Goal: Navigation & Orientation: Find specific page/section

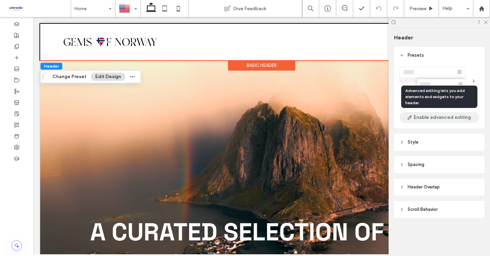
click at [438, 120] on button "Enable advanced editing" at bounding box center [439, 117] width 80 height 11
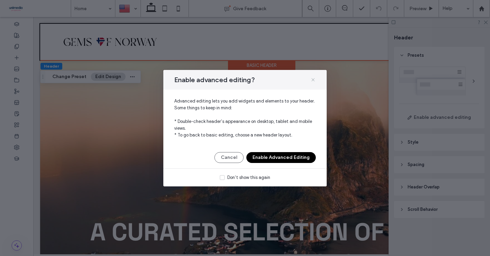
click at [315, 79] on icon at bounding box center [312, 79] width 5 height 5
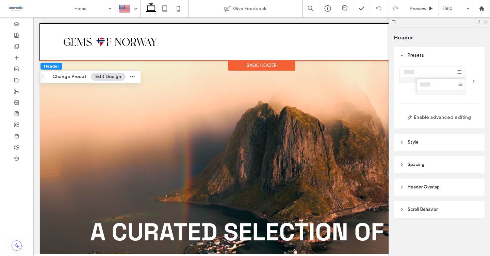
click at [483, 22] on icon at bounding box center [485, 22] width 4 height 4
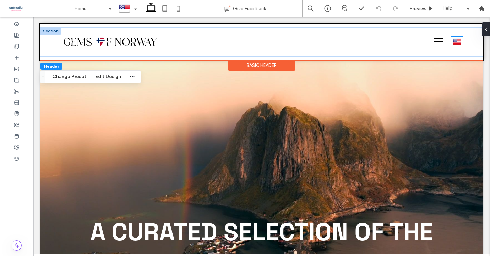
click at [455, 42] on img at bounding box center [457, 41] width 8 height 9
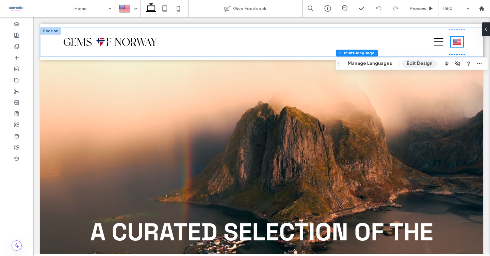
click at [413, 62] on button "Edit Design" at bounding box center [419, 64] width 35 height 8
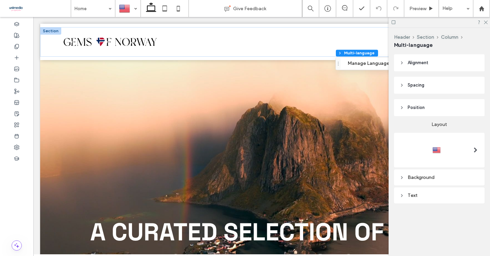
click at [437, 140] on div at bounding box center [439, 150] width 80 height 28
click at [437, 149] on div at bounding box center [436, 150] width 9 height 11
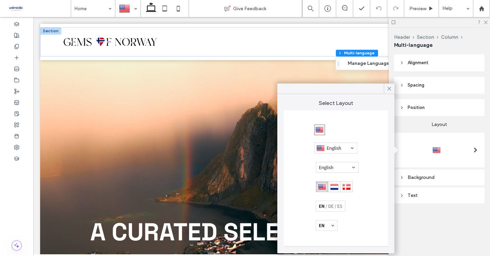
click at [335, 207] on div at bounding box center [330, 206] width 30 height 11
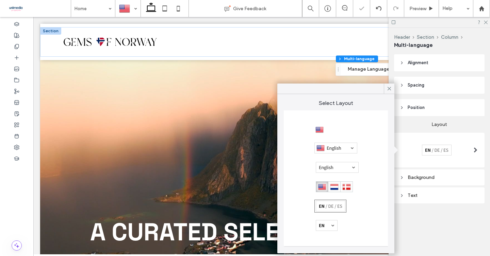
click at [329, 230] on div at bounding box center [327, 225] width 22 height 11
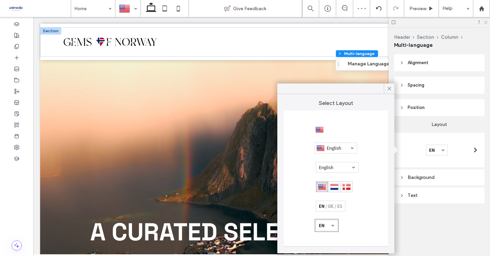
click at [486, 20] on icon at bounding box center [485, 22] width 4 height 4
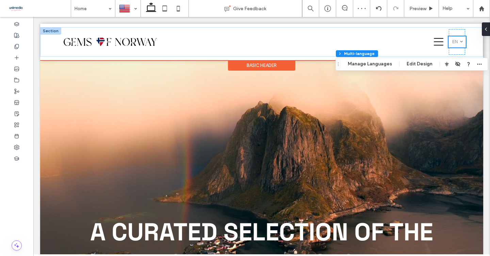
click at [458, 41] on link "English en" at bounding box center [456, 41] width 17 height 11
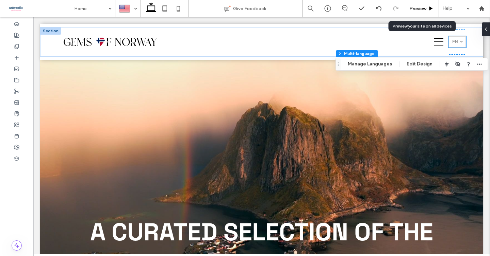
click at [416, 8] on span "Preview" at bounding box center [417, 9] width 17 height 6
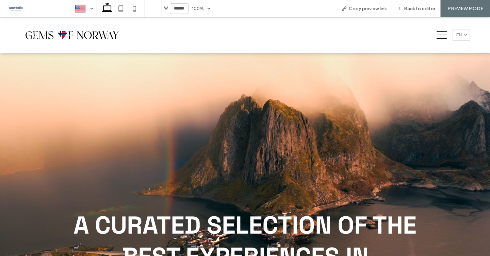
click at [463, 39] on link "English en" at bounding box center [460, 35] width 17 height 11
click at [403, 41] on div at bounding box center [225, 35] width 410 height 26
click at [415, 12] on div "Back to editor" at bounding box center [416, 8] width 49 height 17
click at [425, 9] on span "Back to editor" at bounding box center [419, 9] width 31 height 6
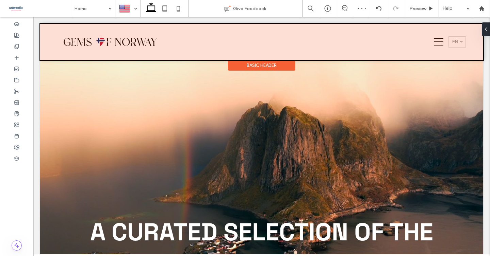
click at [458, 42] on div at bounding box center [261, 42] width 443 height 36
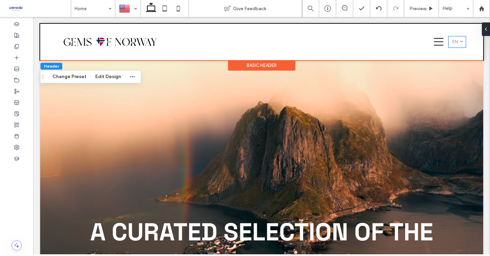
click at [458, 42] on link "English en" at bounding box center [456, 41] width 17 height 11
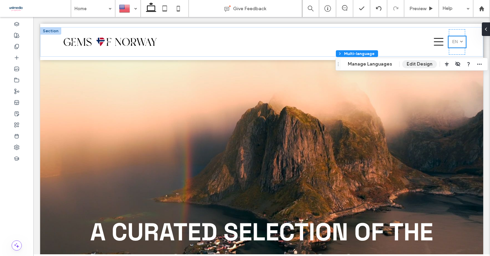
click at [427, 62] on button "Edit Design" at bounding box center [419, 64] width 35 height 8
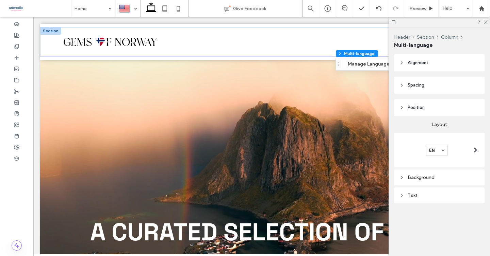
click at [450, 147] on div at bounding box center [439, 150] width 80 height 11
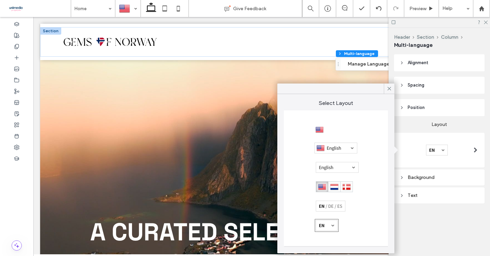
click at [346, 167] on div at bounding box center [337, 167] width 43 height 11
click at [332, 207] on div at bounding box center [330, 206] width 30 height 11
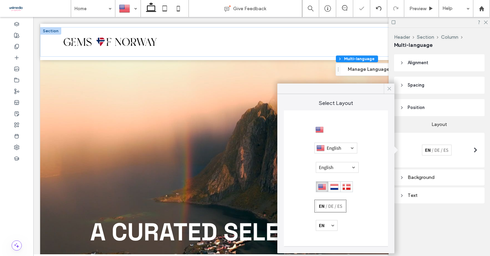
click at [388, 88] on use at bounding box center [388, 88] width 3 height 3
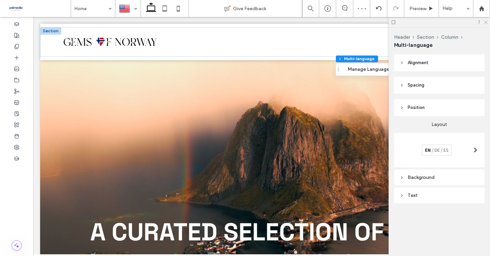
click at [484, 21] on use at bounding box center [486, 23] width 4 height 4
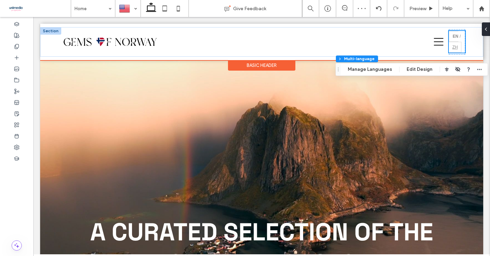
click at [457, 42] on link "简体中文 zh" at bounding box center [455, 47] width 13 height 11
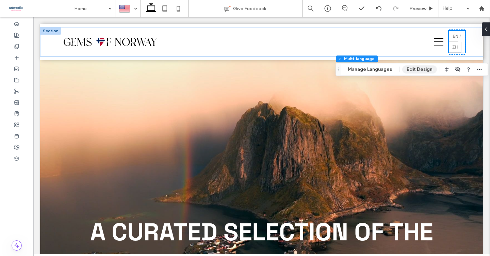
click at [419, 71] on button "Edit Design" at bounding box center [419, 69] width 35 height 8
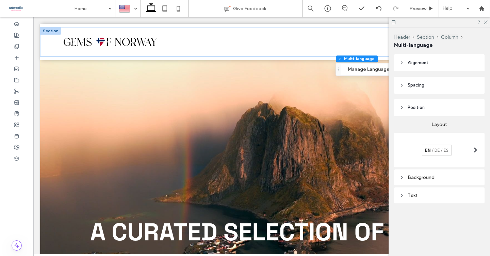
click at [422, 151] on div at bounding box center [437, 150] width 30 height 11
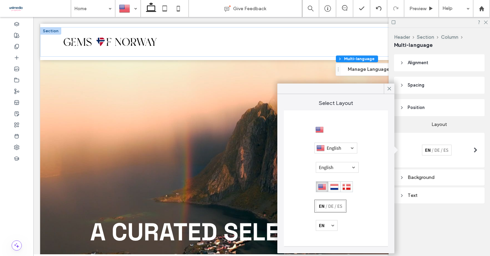
click at [320, 232] on div at bounding box center [336, 179] width 104 height 136
click at [322, 228] on div at bounding box center [327, 225] width 22 height 11
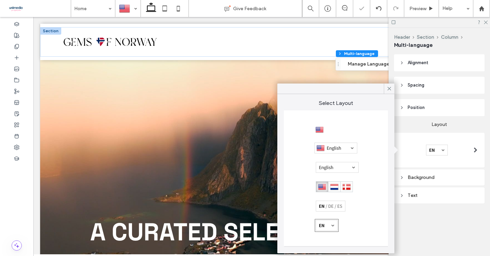
click at [417, 107] on span "Position" at bounding box center [415, 107] width 17 height 7
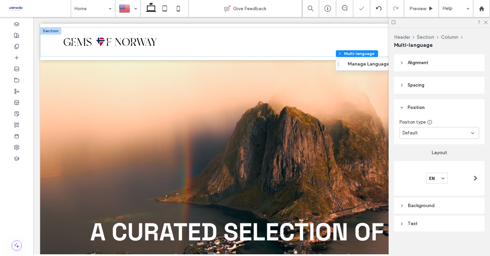
click at [418, 86] on span "Spacing" at bounding box center [415, 85] width 17 height 7
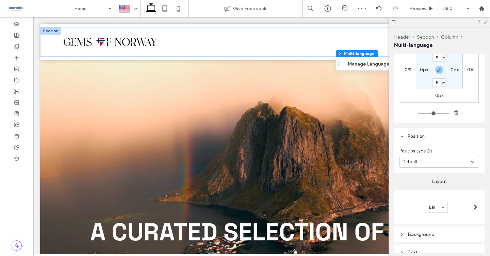
scroll to position [102, 0]
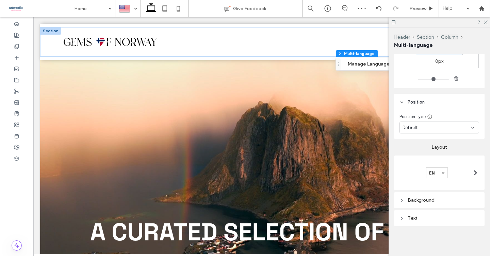
click at [417, 204] on div "Background" at bounding box center [439, 200] width 80 height 9
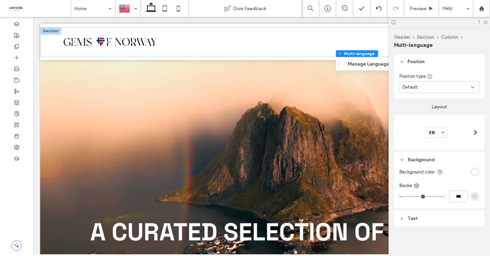
scroll to position [142, 0]
click at [414, 217] on div "Text" at bounding box center [439, 219] width 80 height 6
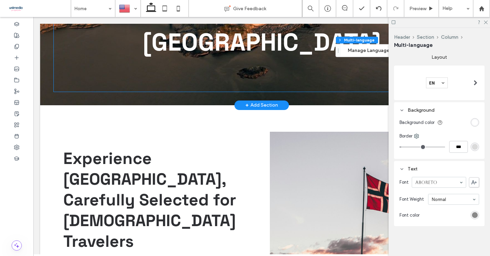
scroll to position [275, 0]
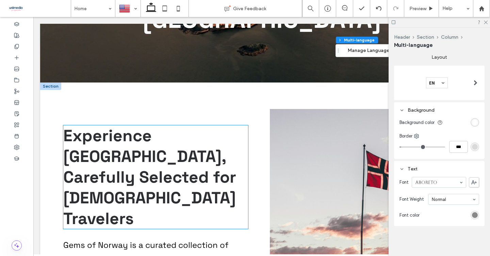
click at [181, 156] on span "Experience [GEOGRAPHIC_DATA], Carefully Selected for [DEMOGRAPHIC_DATA] Travele…" at bounding box center [149, 177] width 173 height 104
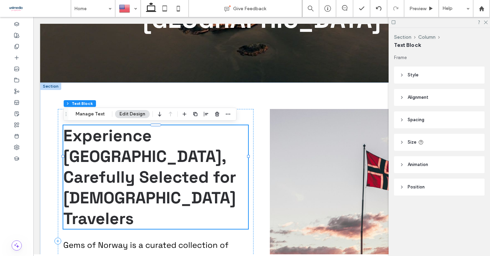
click at [181, 156] on span "Experience [GEOGRAPHIC_DATA], Carefully Selected for [DEMOGRAPHIC_DATA] Travele…" at bounding box center [149, 177] width 173 height 104
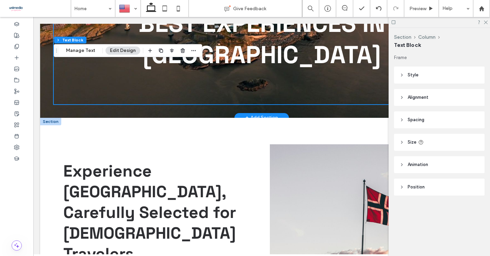
scroll to position [165, 0]
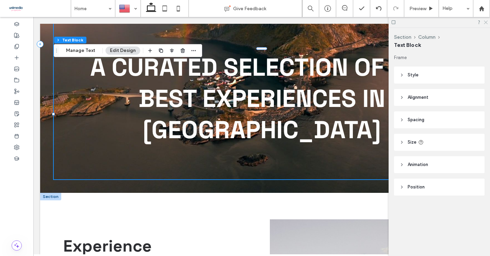
click at [486, 23] on icon at bounding box center [485, 22] width 4 height 4
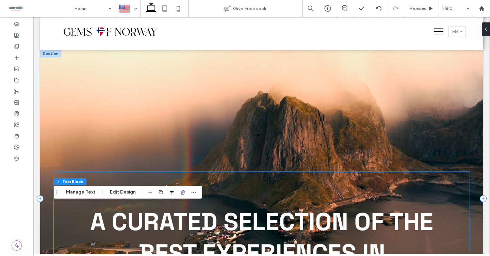
scroll to position [0, 0]
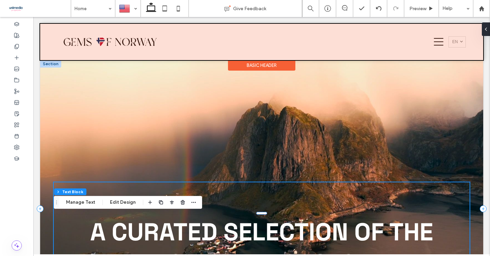
click at [458, 41] on div at bounding box center [261, 42] width 443 height 36
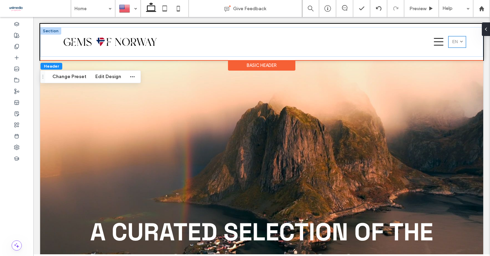
click at [456, 42] on span "en" at bounding box center [455, 41] width 6 height 5
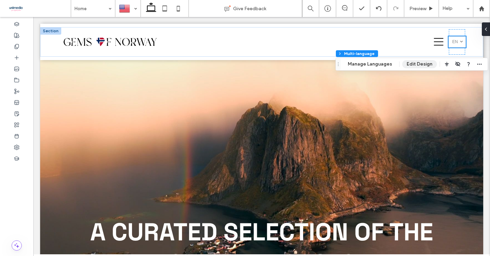
click at [425, 61] on button "Edit Design" at bounding box center [419, 64] width 35 height 8
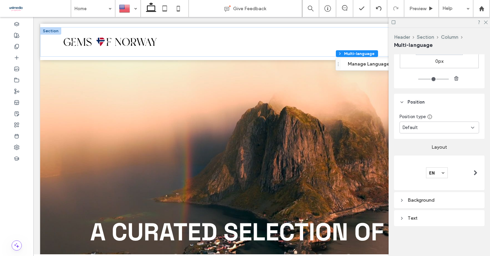
click at [424, 222] on div "Text" at bounding box center [439, 218] width 80 height 9
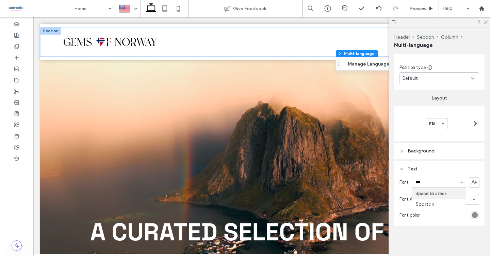
type input "****"
click at [486, 21] on icon at bounding box center [485, 22] width 4 height 4
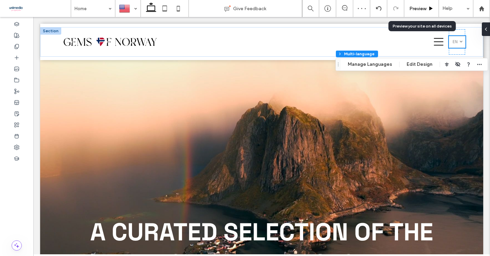
click at [413, 7] on span "Preview" at bounding box center [417, 9] width 17 height 6
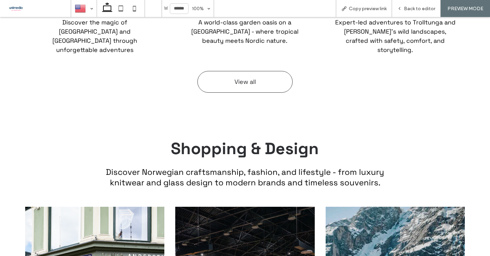
scroll to position [1343, 0]
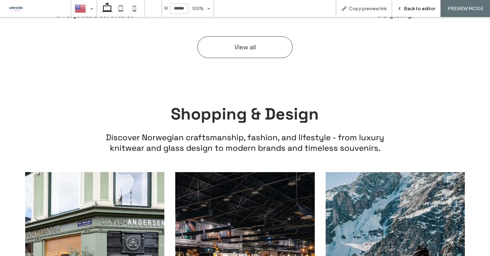
click at [422, 11] on span "Back to editor" at bounding box center [419, 9] width 31 height 6
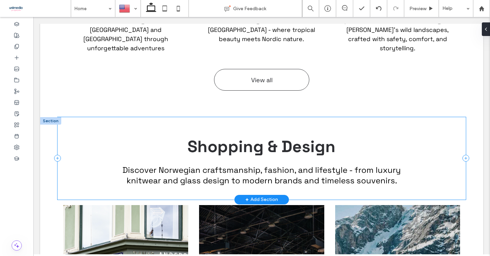
scroll to position [1323, 0]
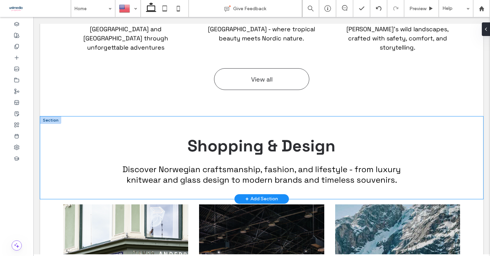
click at [48, 117] on div "Shopping & Design Discover Norwegian craftsmanship, fashion, and lifestyle - fr…" at bounding box center [261, 158] width 443 height 83
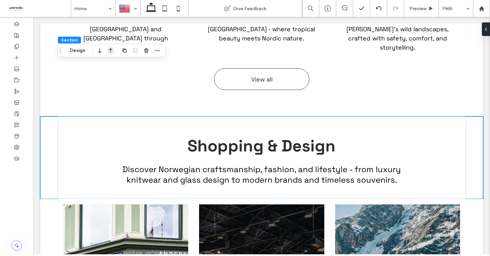
click at [109, 52] on icon "button" at bounding box center [110, 51] width 8 height 12
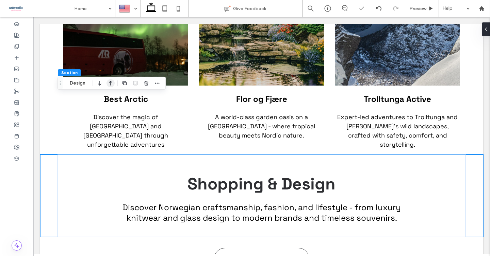
click at [110, 84] on icon "button" at bounding box center [110, 83] width 8 height 12
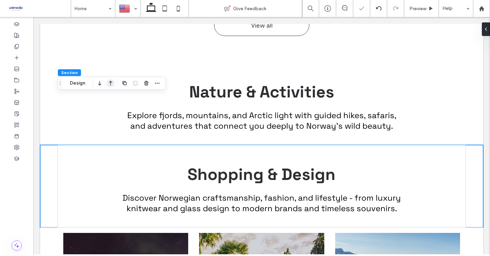
click at [110, 84] on icon "button" at bounding box center [110, 83] width 8 height 12
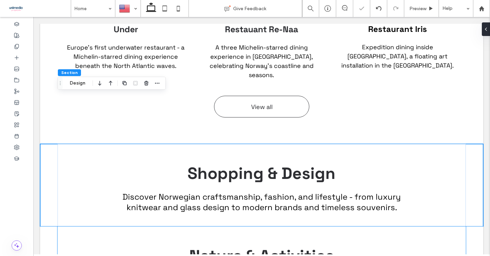
scroll to position [910, 0]
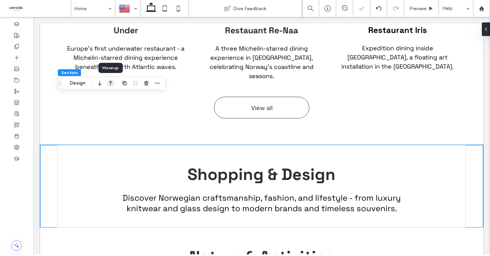
click at [112, 83] on icon "button" at bounding box center [110, 83] width 8 height 12
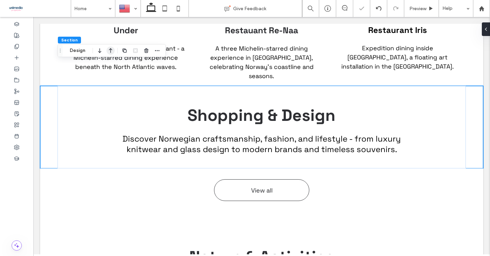
click at [109, 50] on icon "button" at bounding box center [110, 51] width 8 height 12
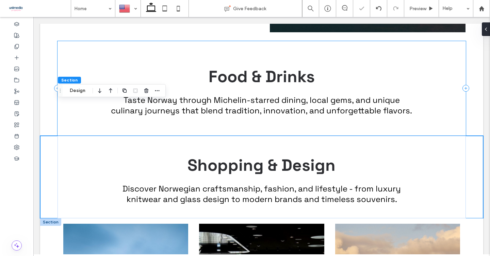
scroll to position [594, 0]
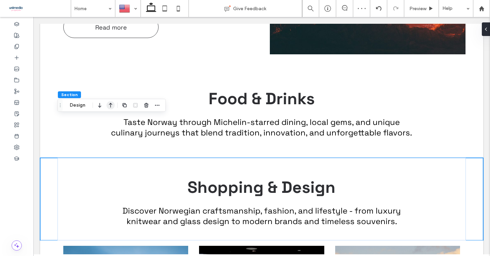
click at [112, 105] on icon "button" at bounding box center [110, 105] width 8 height 12
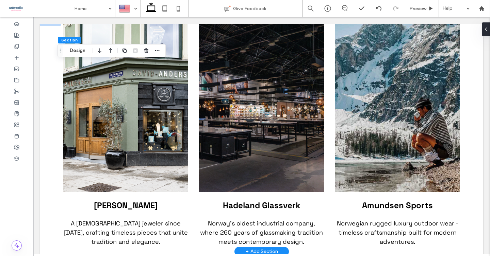
scroll to position [1480, 0]
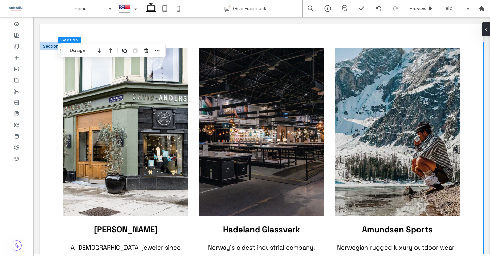
click at [42, 118] on div "[PERSON_NAME] A [DEMOGRAPHIC_DATA] jeweler since [DATE], crafting timeless piec…" at bounding box center [261, 160] width 443 height 234
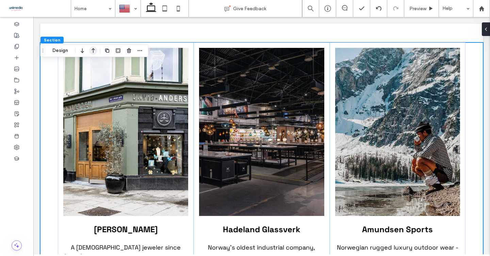
click at [92, 49] on use "button" at bounding box center [92, 50] width 3 height 5
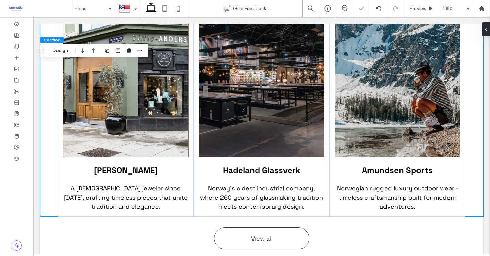
click at [92, 49] on use "button" at bounding box center [92, 50] width 3 height 5
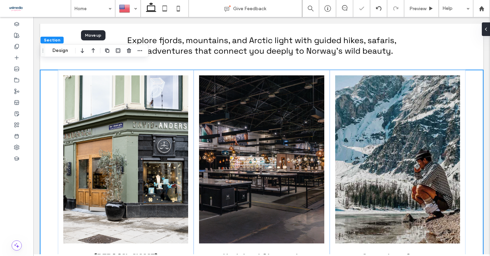
click at [92, 49] on use "button" at bounding box center [92, 50] width 3 height 5
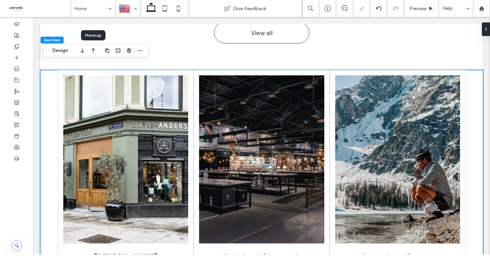
click at [92, 49] on use "button" at bounding box center [92, 50] width 3 height 5
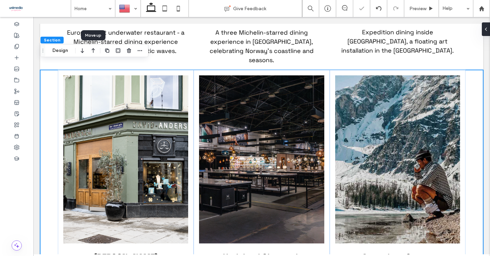
click at [92, 49] on use "button" at bounding box center [92, 50] width 3 height 5
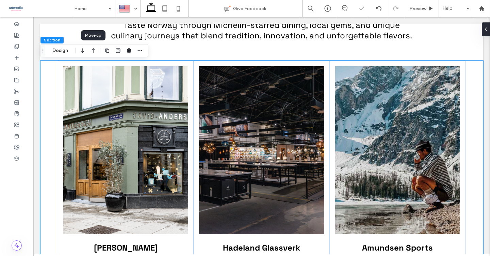
click at [92, 49] on use "button" at bounding box center [92, 50] width 3 height 5
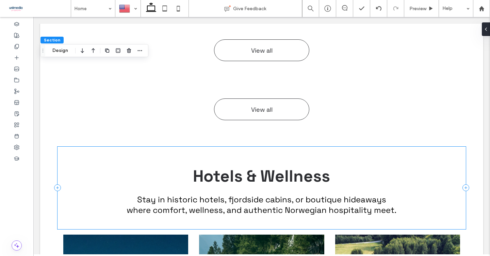
scroll to position [1600, 0]
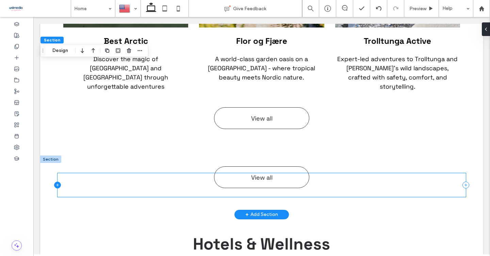
click at [54, 182] on icon at bounding box center [57, 185] width 7 height 7
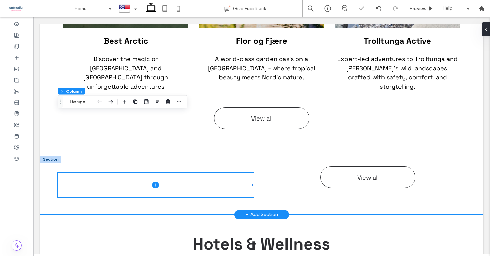
click at [49, 156] on div "View all" at bounding box center [261, 185] width 443 height 59
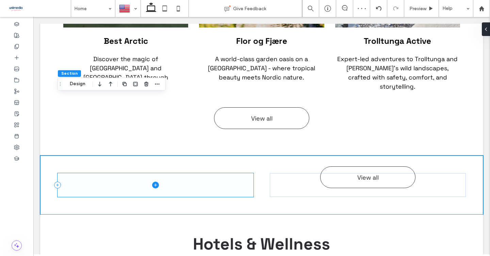
click at [189, 173] on span at bounding box center [155, 185] width 196 height 24
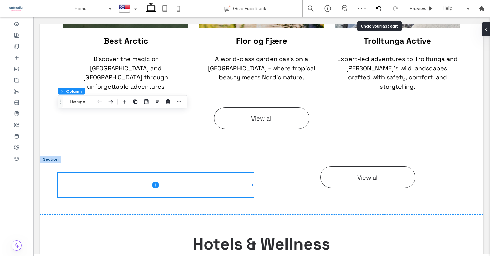
click at [379, 8] on icon at bounding box center [378, 8] width 5 height 5
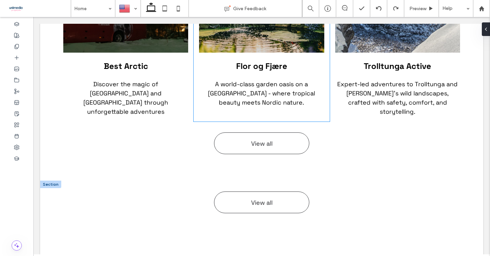
scroll to position [1577, 0]
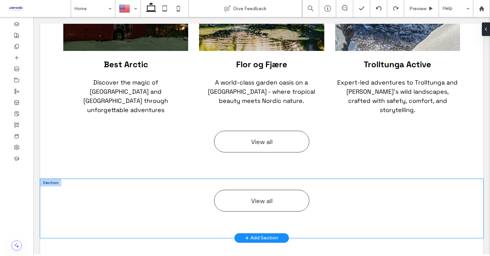
click at [56, 179] on div "View all" at bounding box center [261, 208] width 443 height 59
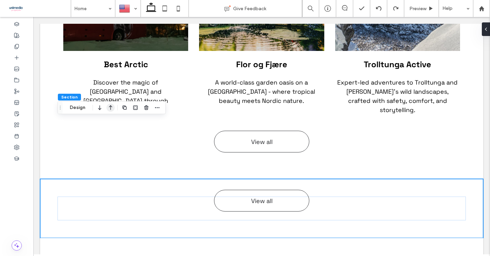
click at [109, 108] on icon "button" at bounding box center [110, 108] width 8 height 12
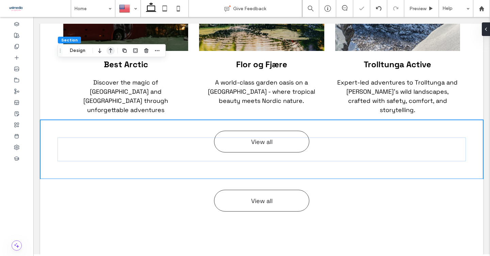
click at [110, 51] on icon "button" at bounding box center [110, 51] width 8 height 12
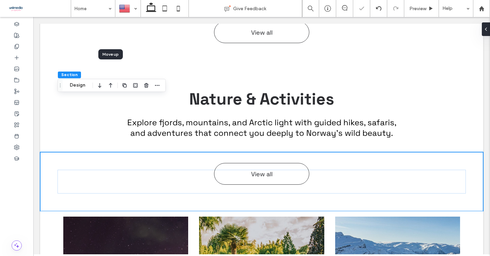
scroll to position [1297, 0]
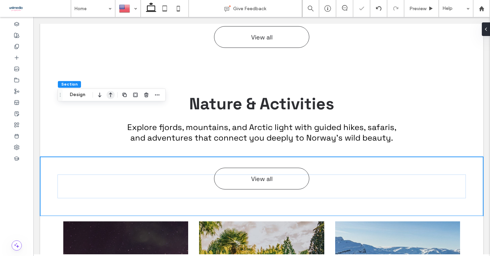
click at [111, 95] on icon "button" at bounding box center [110, 95] width 8 height 12
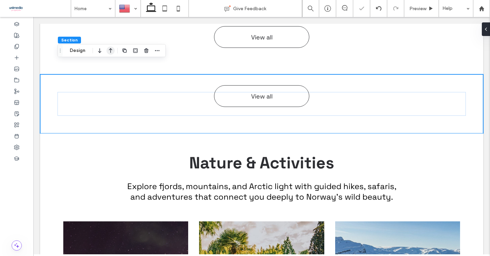
click at [111, 50] on use "button" at bounding box center [110, 50] width 3 height 5
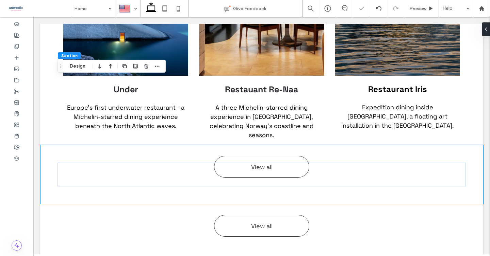
scroll to position [1155, 0]
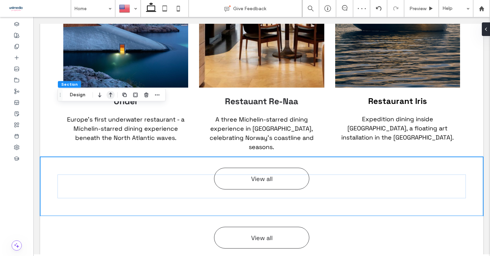
click at [109, 95] on icon "button" at bounding box center [110, 95] width 8 height 12
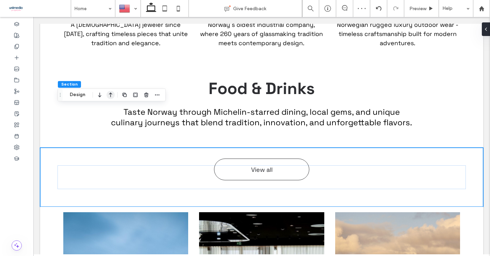
click at [110, 96] on icon "button" at bounding box center [110, 95] width 8 height 12
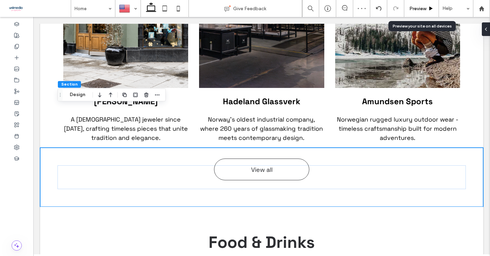
click at [415, 7] on span "Preview" at bounding box center [417, 9] width 17 height 6
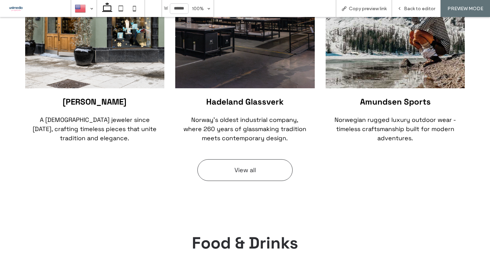
scroll to position [814, 0]
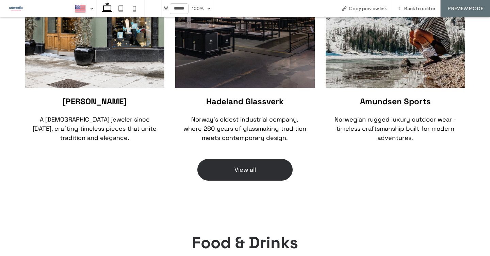
click at [251, 166] on span "View all" at bounding box center [244, 170] width 21 height 8
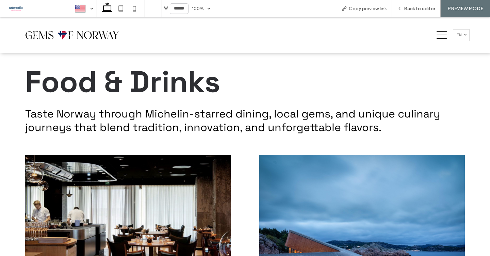
click at [87, 27] on img at bounding box center [74, 34] width 99 height 21
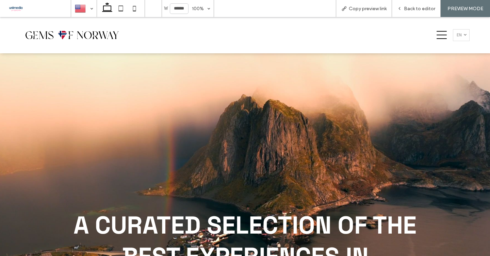
click at [31, 200] on div "A CURATED SELECTION OF THE BEST EXPERIENCES IN [GEOGRAPHIC_DATA]" at bounding box center [245, 202] width 490 height 298
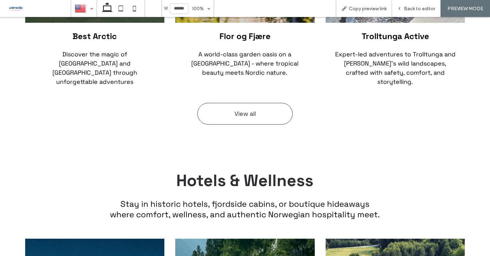
click at [13, 151] on div "Hotels & Wellness Stay in historic hotels, fjordside cabins, or boutique hideaw…" at bounding box center [245, 192] width 490 height 83
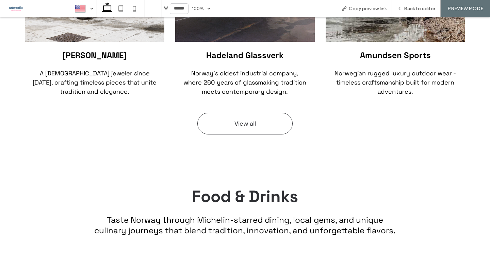
scroll to position [861, 0]
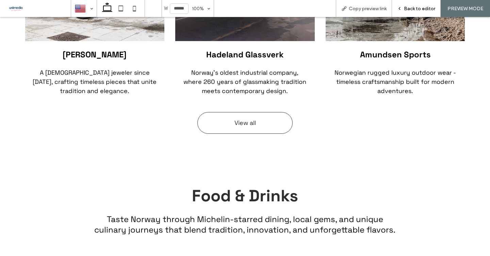
click at [414, 5] on div "Back to editor" at bounding box center [416, 8] width 49 height 17
click at [411, 9] on span "Back to editor" at bounding box center [419, 9] width 31 height 6
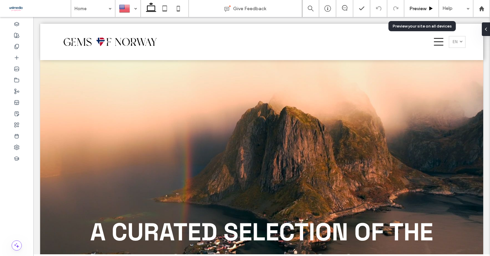
click at [418, 8] on span "Preview" at bounding box center [417, 9] width 17 height 6
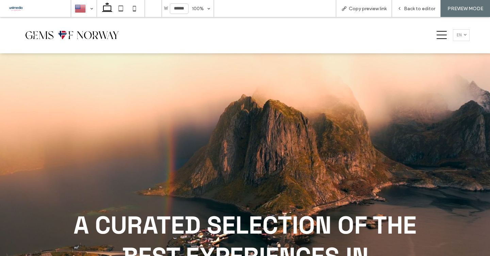
click at [440, 38] on icon at bounding box center [441, 35] width 10 height 8
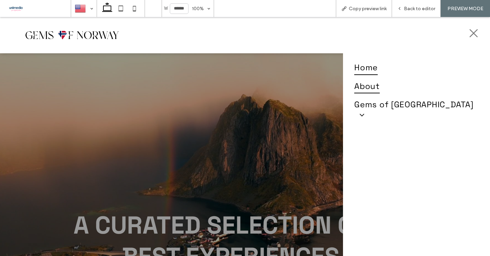
click at [371, 89] on span "About" at bounding box center [367, 86] width 26 height 15
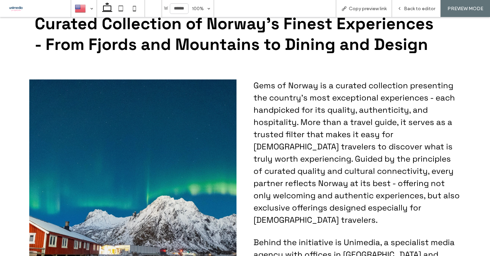
scroll to position [142, 0]
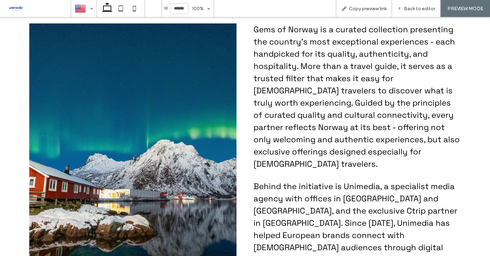
click at [368, 201] on span "Behind the initiative is Unimedia, a specialist media agency with offices in [G…" at bounding box center [355, 247] width 204 height 133
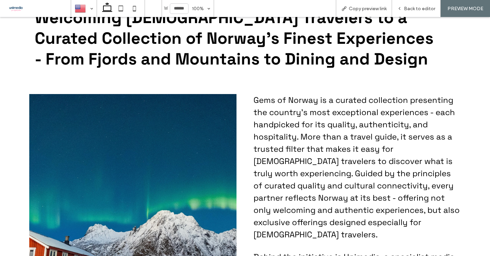
scroll to position [0, 0]
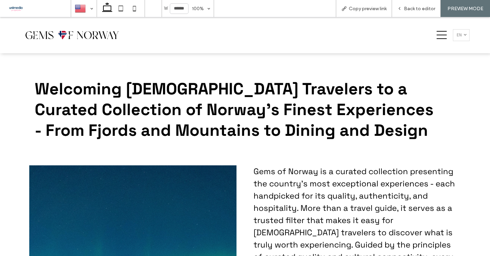
click at [446, 37] on div at bounding box center [440, 35] width 22 height 26
click at [442, 33] on icon at bounding box center [441, 35] width 10 height 10
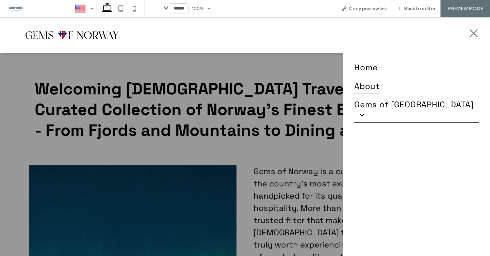
click at [377, 101] on span "Gems of [GEOGRAPHIC_DATA]" at bounding box center [416, 110] width 124 height 26
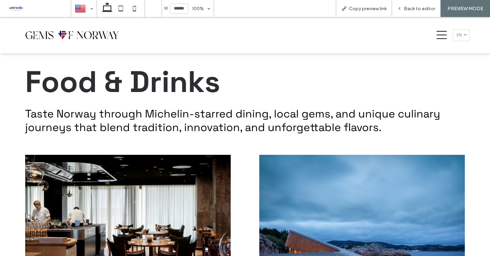
click at [445, 36] on icon at bounding box center [441, 35] width 10 height 10
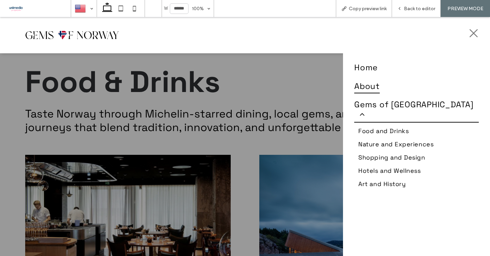
click at [369, 83] on span "About" at bounding box center [367, 86] width 26 height 15
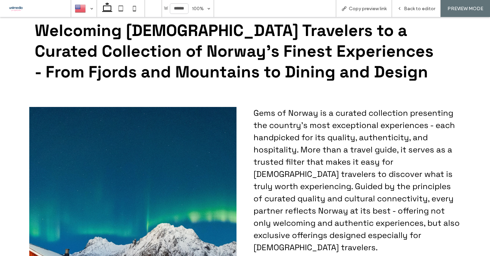
scroll to position [151, 0]
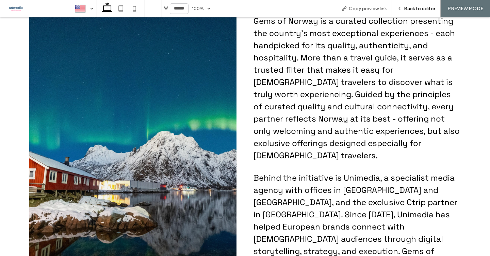
click at [411, 10] on span "Back to editor" at bounding box center [419, 9] width 31 height 6
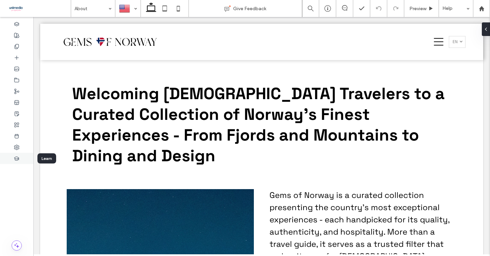
click at [18, 156] on icon at bounding box center [16, 158] width 5 height 5
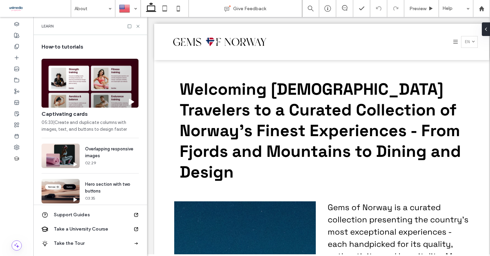
click at [142, 26] on div "Learn" at bounding box center [90, 26] width 114 height 18
click at [138, 28] on icon at bounding box center [137, 26] width 5 height 5
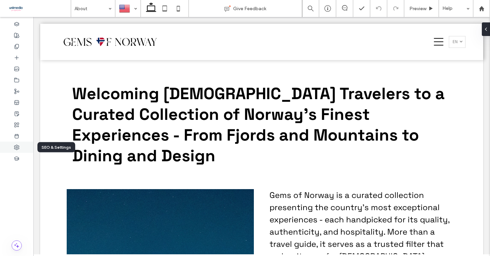
click at [18, 145] on icon at bounding box center [16, 147] width 5 height 5
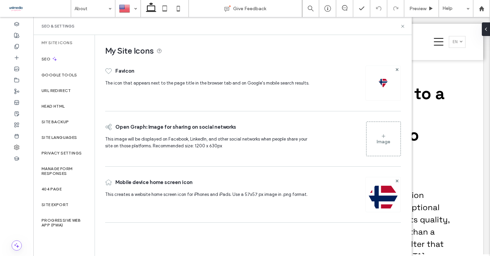
click at [68, 41] on label "My Site Icons" at bounding box center [56, 42] width 31 height 5
click at [59, 75] on label "Google Tools" at bounding box center [59, 75] width 36 height 5
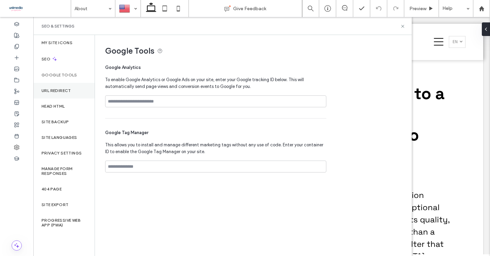
click at [58, 86] on div "URL Redirect" at bounding box center [63, 91] width 61 height 16
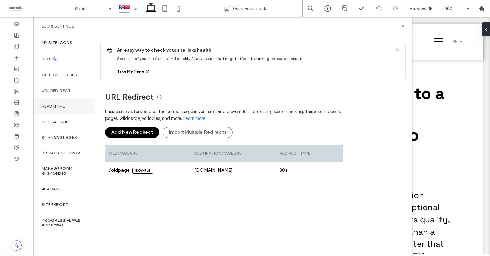
click at [59, 110] on div "Head HTML" at bounding box center [63, 107] width 61 height 16
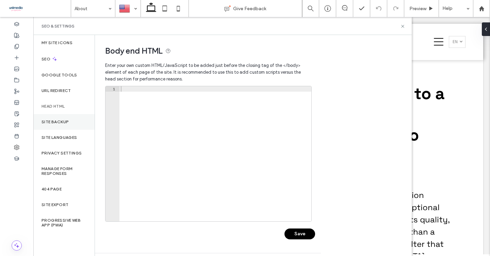
click at [59, 121] on label "Site Backup" at bounding box center [54, 122] width 27 height 5
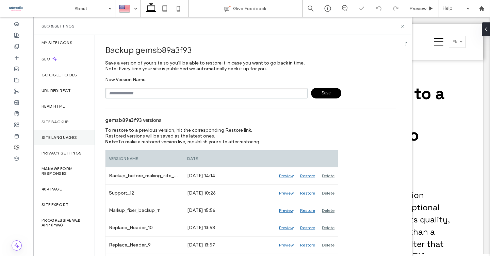
click at [59, 139] on label "Site Languages" at bounding box center [59, 137] width 36 height 5
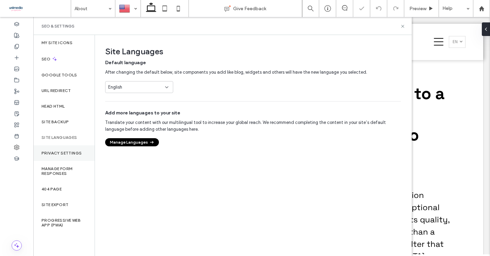
click at [58, 152] on label "Privacy Settings" at bounding box center [61, 153] width 40 height 5
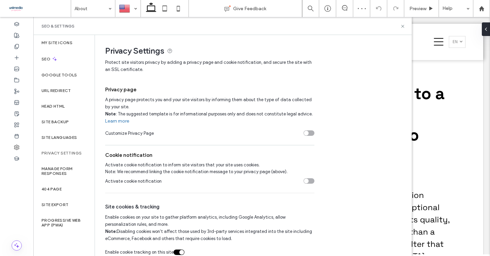
scroll to position [7, 0]
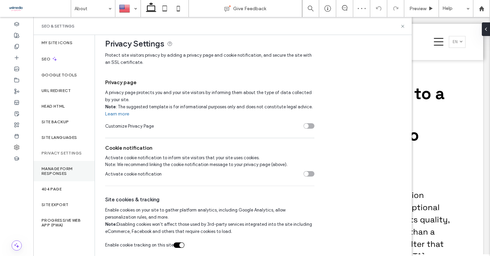
click at [76, 178] on div "Manage Form Responses" at bounding box center [63, 171] width 61 height 20
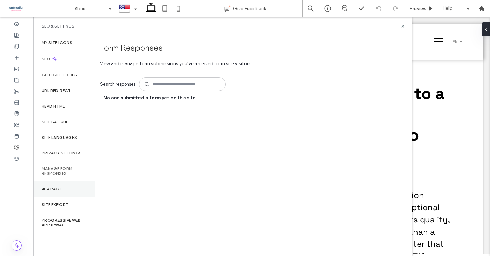
click at [69, 189] on div "404 Page" at bounding box center [63, 190] width 61 height 16
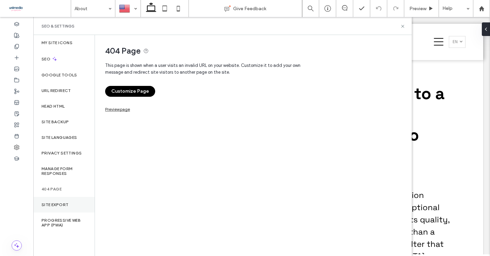
click at [66, 207] on label "Site Export" at bounding box center [54, 205] width 27 height 5
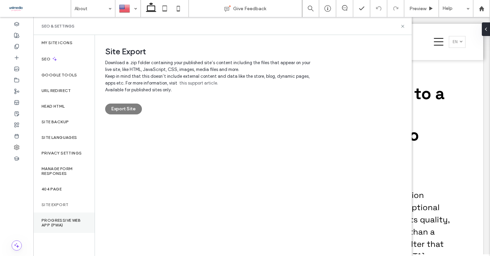
click at [65, 218] on div "Progressive Web App (PWA)" at bounding box center [63, 223] width 61 height 20
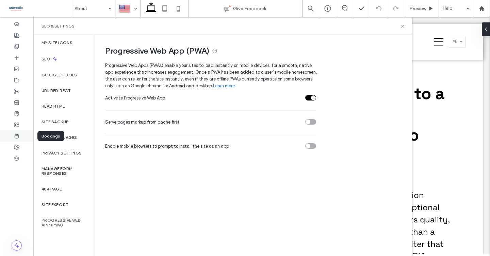
click at [17, 137] on icon at bounding box center [16, 136] width 5 height 5
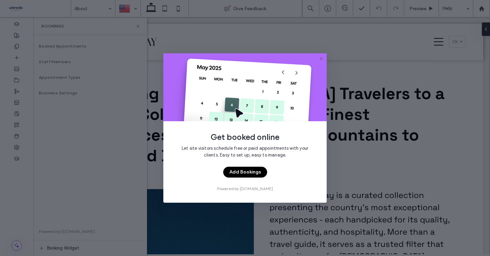
click at [320, 59] on icon at bounding box center [320, 58] width 5 height 5
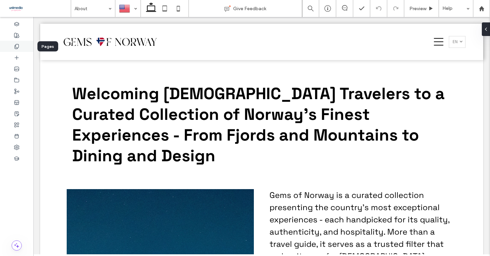
click at [19, 45] on div at bounding box center [16, 46] width 33 height 11
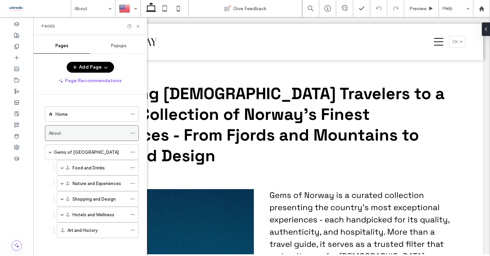
click at [134, 132] on icon at bounding box center [132, 133] width 5 height 5
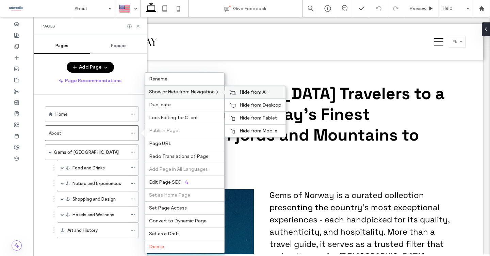
click at [248, 97] on div "Hide from All" at bounding box center [255, 92] width 60 height 13
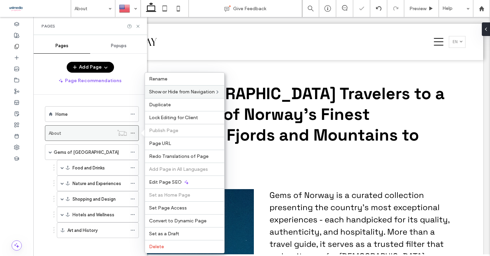
click at [133, 132] on icon at bounding box center [132, 133] width 5 height 5
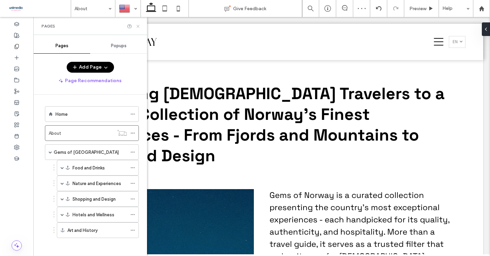
click at [137, 27] on icon at bounding box center [137, 26] width 5 height 5
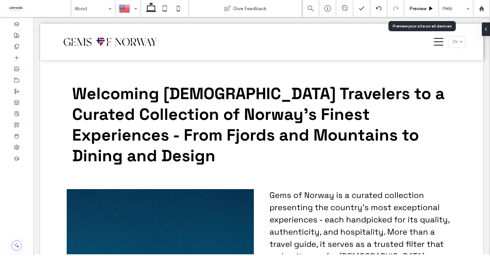
click at [421, 6] on span "Preview" at bounding box center [417, 9] width 17 height 6
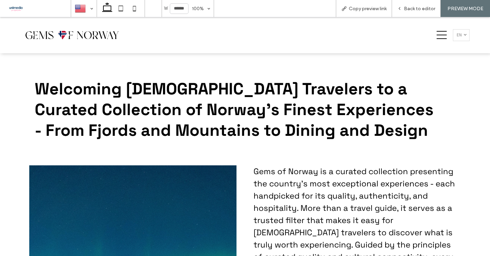
click at [67, 43] on img at bounding box center [74, 34] width 99 height 21
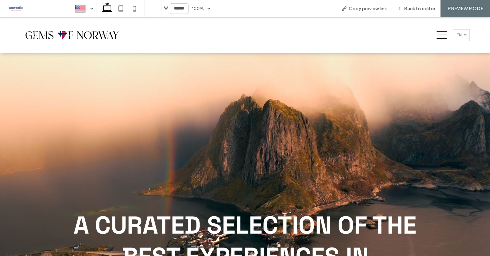
click at [72, 34] on img at bounding box center [74, 34] width 99 height 21
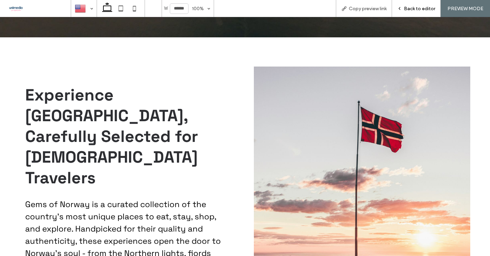
click at [410, 7] on span "Back to editor" at bounding box center [419, 9] width 31 height 6
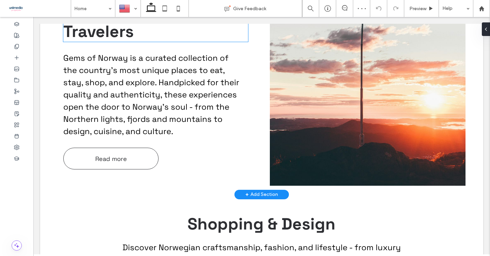
scroll to position [501, 0]
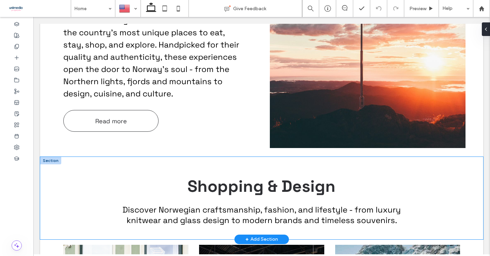
click at [49, 157] on div "Shopping & Design Discover Norwegian craftsmanship, fashion, and lifestyle - fr…" at bounding box center [261, 198] width 443 height 83
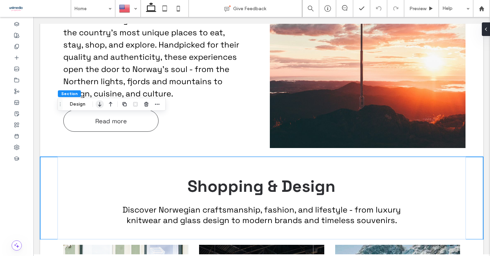
click at [100, 105] on icon "button" at bounding box center [100, 104] width 8 height 12
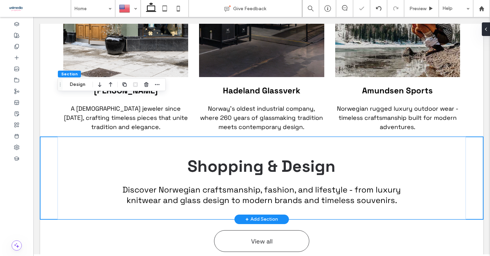
scroll to position [755, 0]
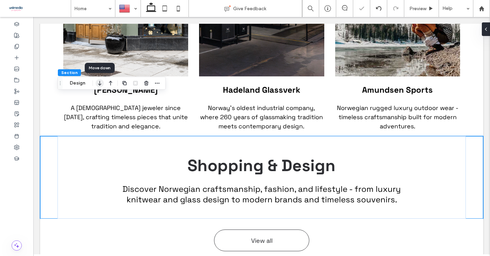
click at [99, 84] on icon "button" at bounding box center [100, 83] width 8 height 12
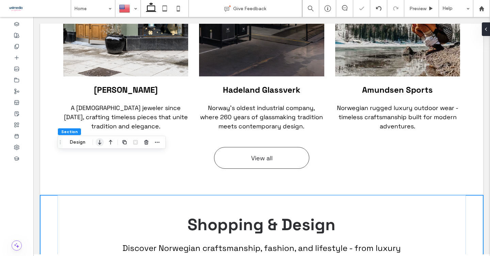
click at [101, 140] on icon "button" at bounding box center [100, 142] width 8 height 12
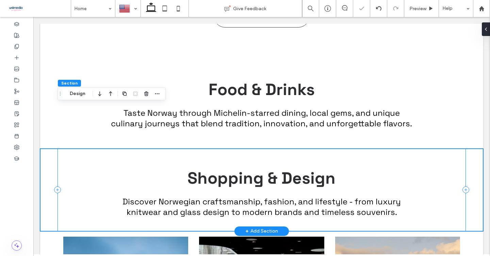
scroll to position [898, 0]
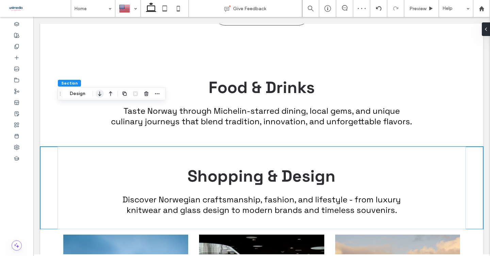
click at [97, 95] on icon "button" at bounding box center [100, 94] width 8 height 12
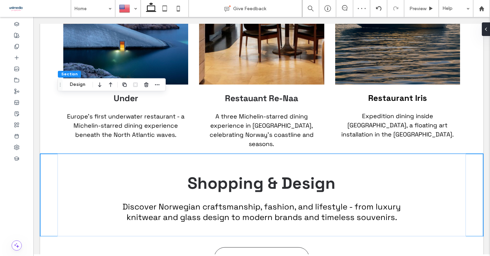
scroll to position [1143, 0]
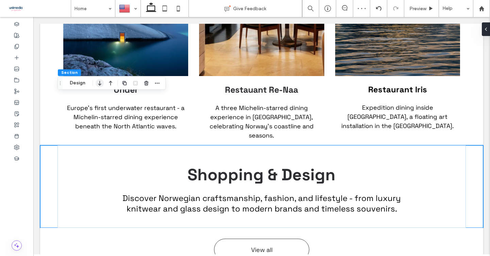
click at [100, 85] on icon "button" at bounding box center [100, 83] width 8 height 12
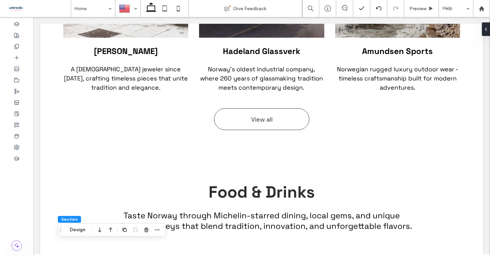
scroll to position [770, 0]
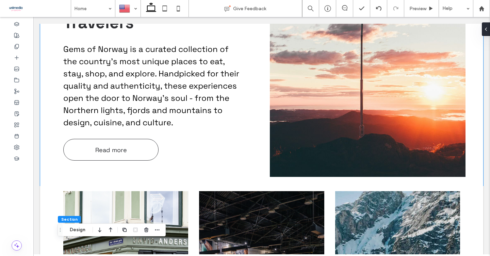
scroll to position [531, 0]
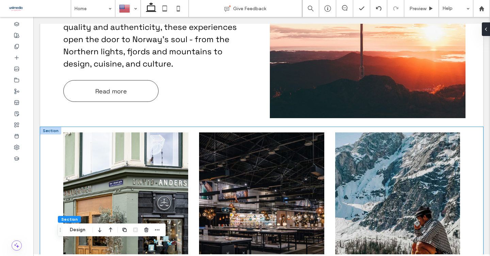
click at [51, 156] on div "[PERSON_NAME] A [DEMOGRAPHIC_DATA] jeweler since [DATE], crafting timeless piec…" at bounding box center [261, 244] width 443 height 234
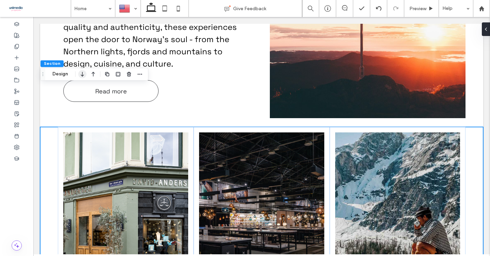
click at [85, 73] on icon "button" at bounding box center [82, 74] width 8 height 12
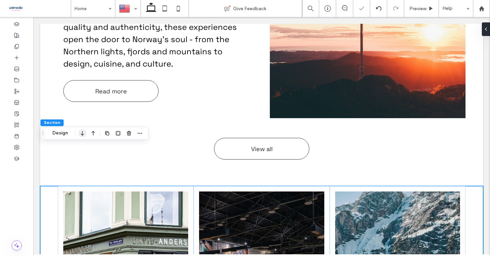
click at [81, 134] on use "button" at bounding box center [82, 133] width 3 height 5
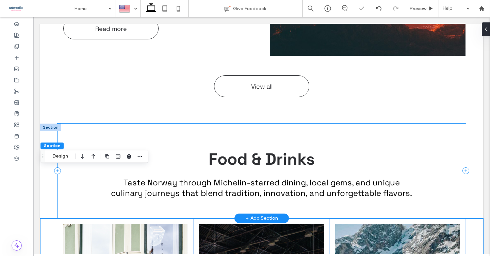
scroll to position [620, 0]
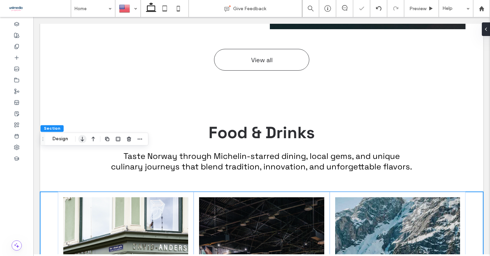
click at [83, 142] on icon "button" at bounding box center [82, 139] width 8 height 12
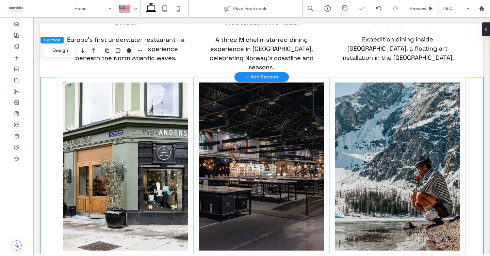
scroll to position [985, 0]
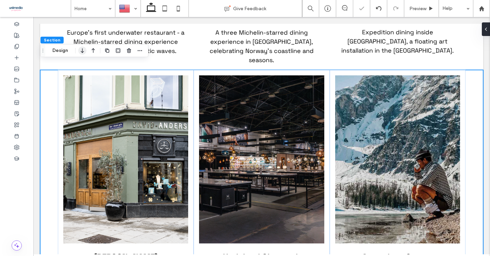
click at [82, 49] on icon "button" at bounding box center [82, 51] width 8 height 12
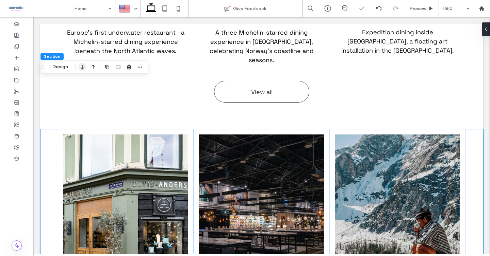
click at [83, 71] on icon "button" at bounding box center [82, 67] width 8 height 12
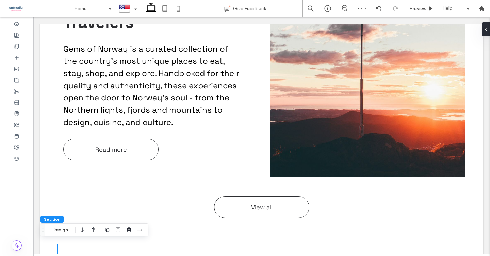
scroll to position [511, 0]
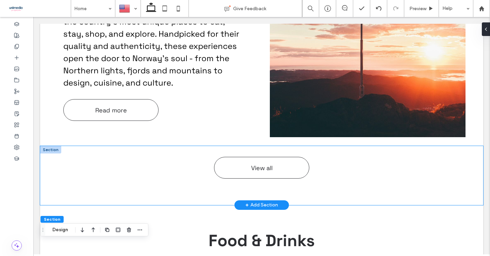
click at [49, 146] on div "View all" at bounding box center [261, 175] width 443 height 59
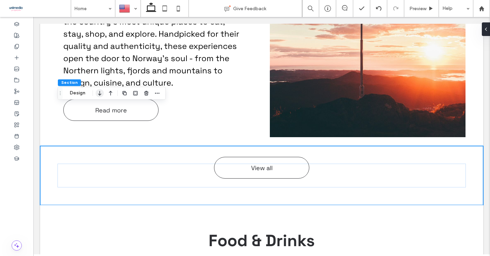
click at [99, 92] on icon "button" at bounding box center [100, 93] width 8 height 12
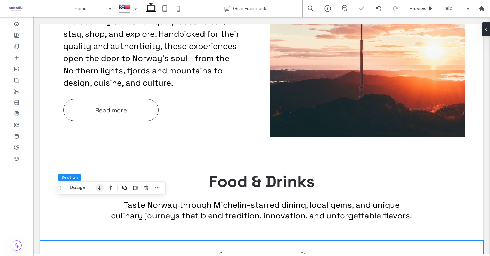
click at [100, 190] on icon "button" at bounding box center [100, 188] width 8 height 12
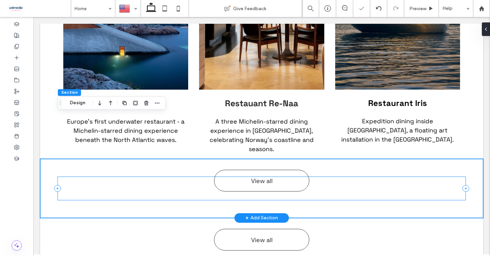
scroll to position [839, 0]
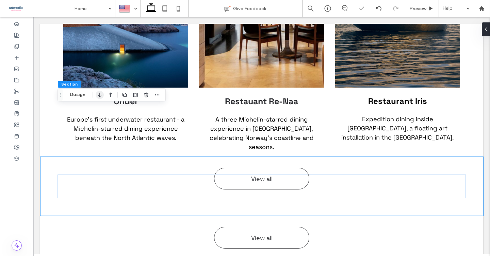
click at [98, 98] on icon "button" at bounding box center [100, 95] width 8 height 12
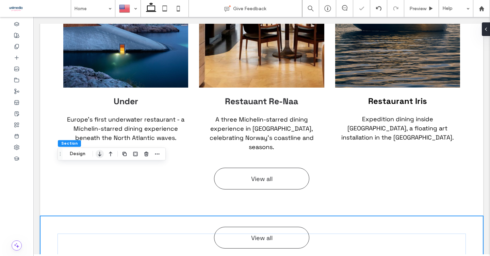
click at [100, 156] on icon "button" at bounding box center [100, 154] width 8 height 12
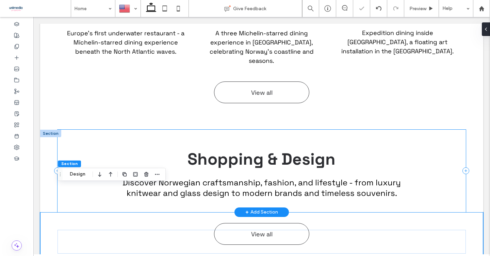
scroll to position [954, 0]
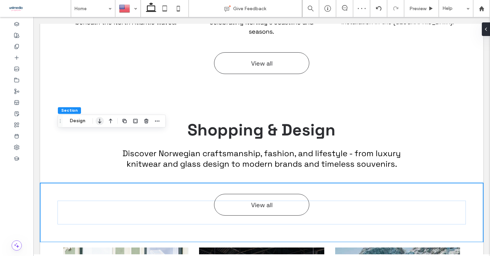
click at [99, 125] on icon "button" at bounding box center [100, 121] width 8 height 12
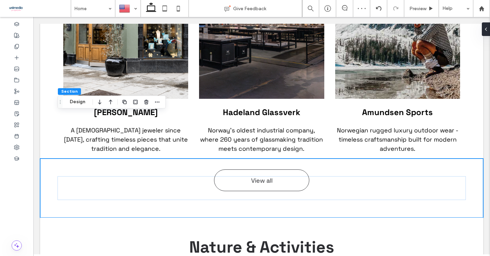
scroll to position [1214, 0]
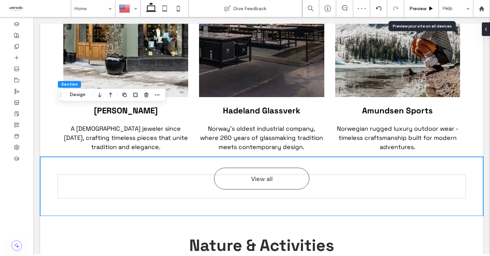
click at [428, 10] on icon at bounding box center [430, 8] width 5 height 5
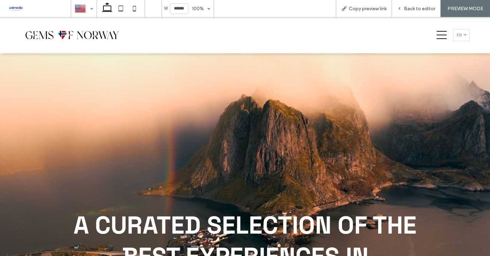
click at [463, 36] on link "English en" at bounding box center [461, 35] width 17 height 12
click at [457, 47] on span "zh" at bounding box center [458, 46] width 5 height 5
